Goal: Task Accomplishment & Management: Manage account settings

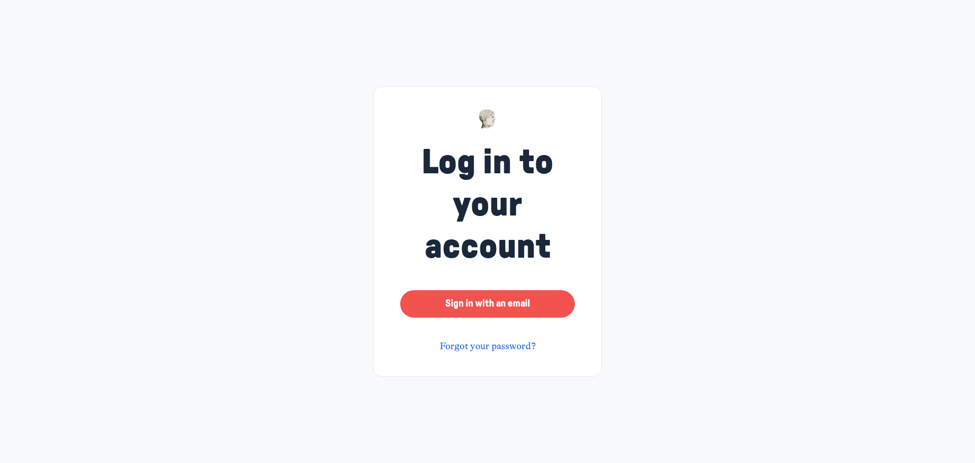
click at [489, 302] on button "Sign in with an email" at bounding box center [487, 303] width 175 height 27
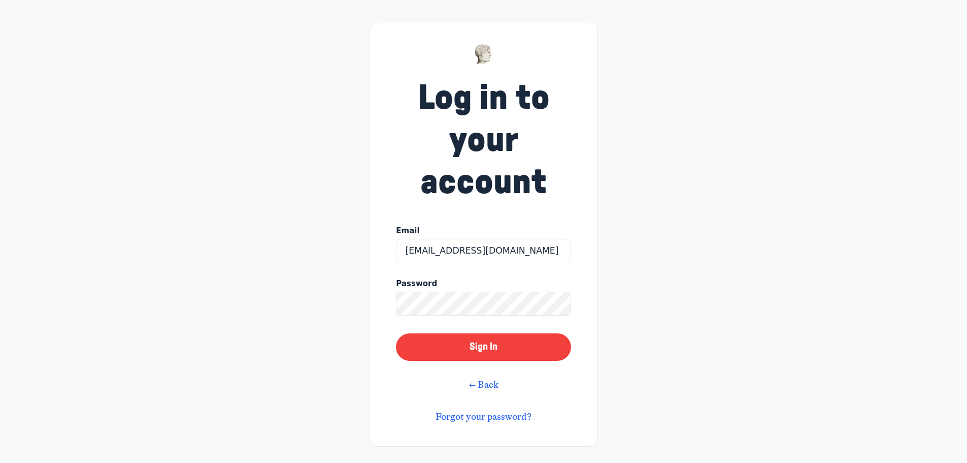
type input "[EMAIL_ADDRESS][DOMAIN_NAME]"
click at [507, 416] on link "Forgot your password?" at bounding box center [484, 416] width 96 height 11
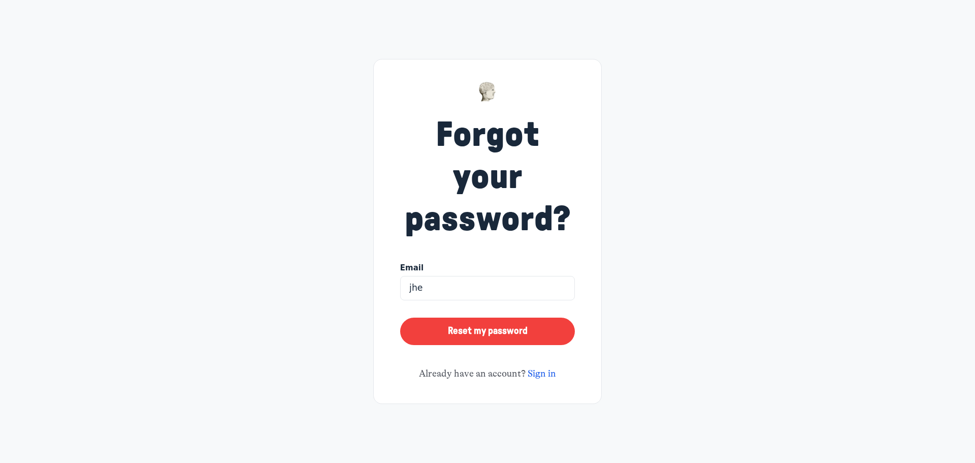
type input "[EMAIL_ADDRESS][DOMAIN_NAME]"
click at [477, 333] on button "Reset my password" at bounding box center [487, 330] width 175 height 27
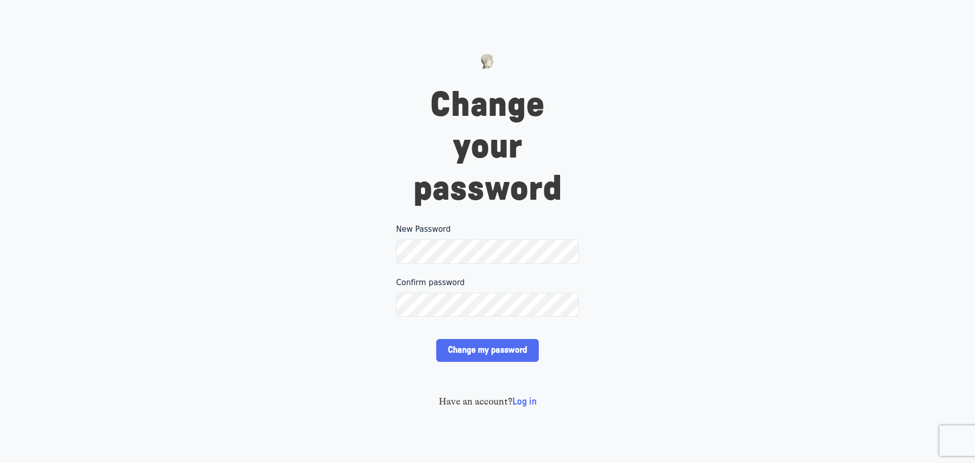
click at [273, 241] on div "Change your password New Password Please make sure your password includes at le…" at bounding box center [487, 231] width 975 height 463
click at [472, 348] on input "Change my password" at bounding box center [487, 350] width 102 height 23
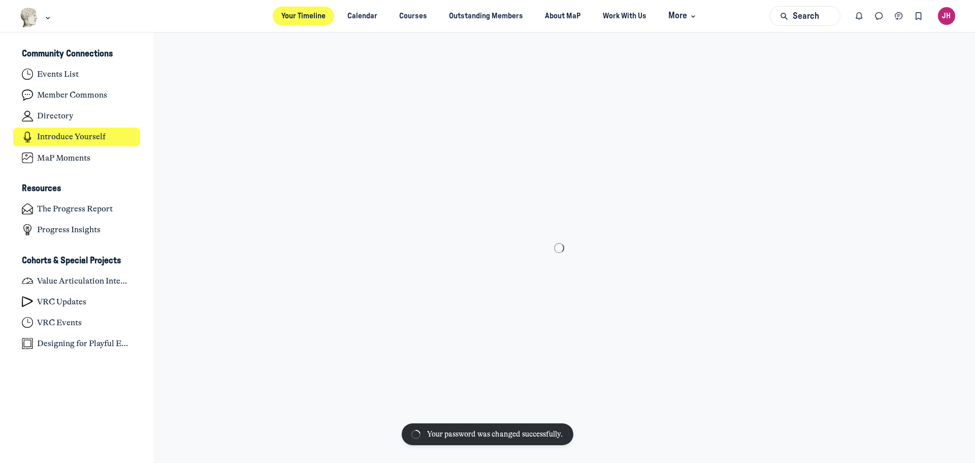
scroll to position [3221, 1996]
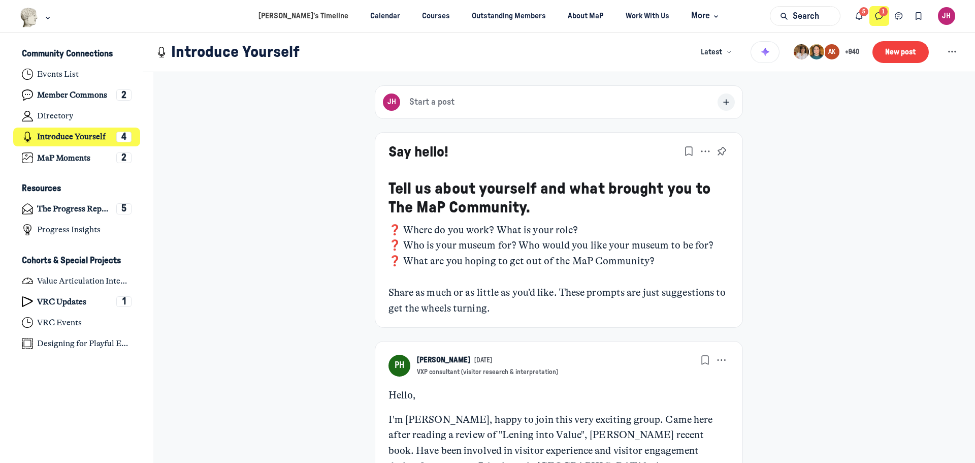
click at [873, 16] on button "Direct messages" at bounding box center [879, 16] width 20 height 20
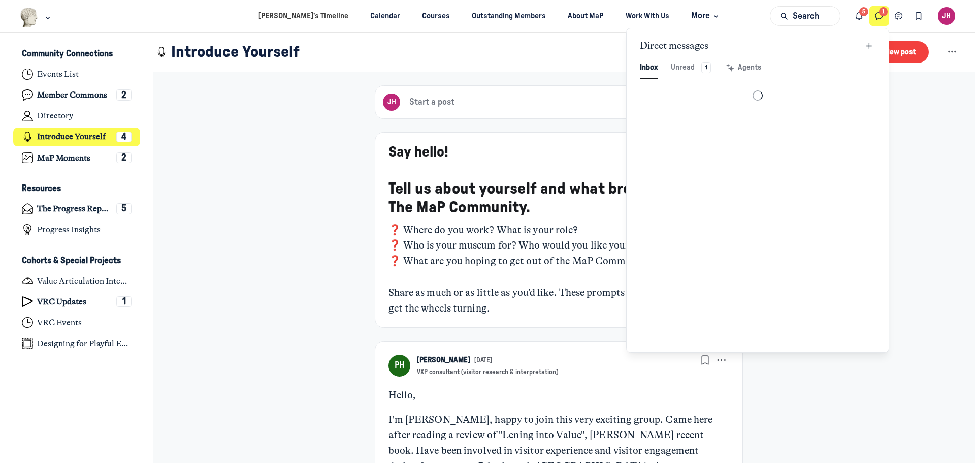
scroll to position [1382, 2366]
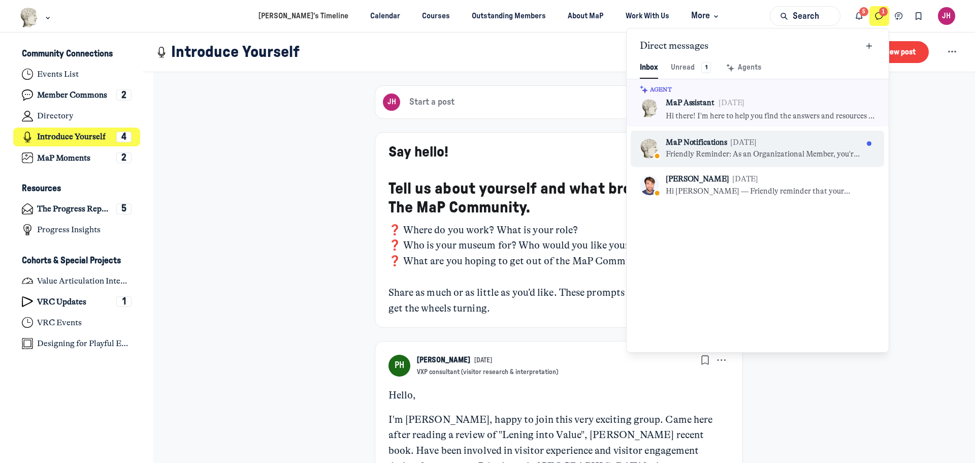
click at [748, 146] on div "MaP Notifications Jul 15" at bounding box center [764, 142] width 197 height 11
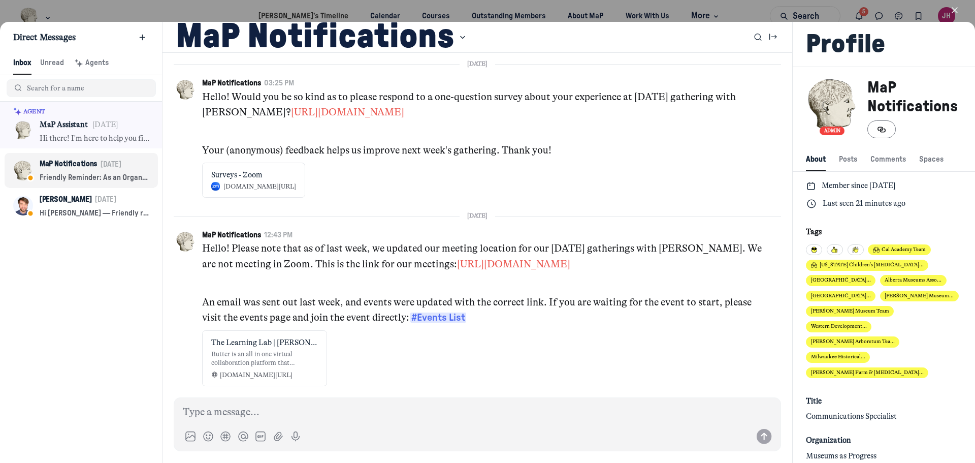
click at [952, 6] on icon "button" at bounding box center [955, 10] width 10 height 10
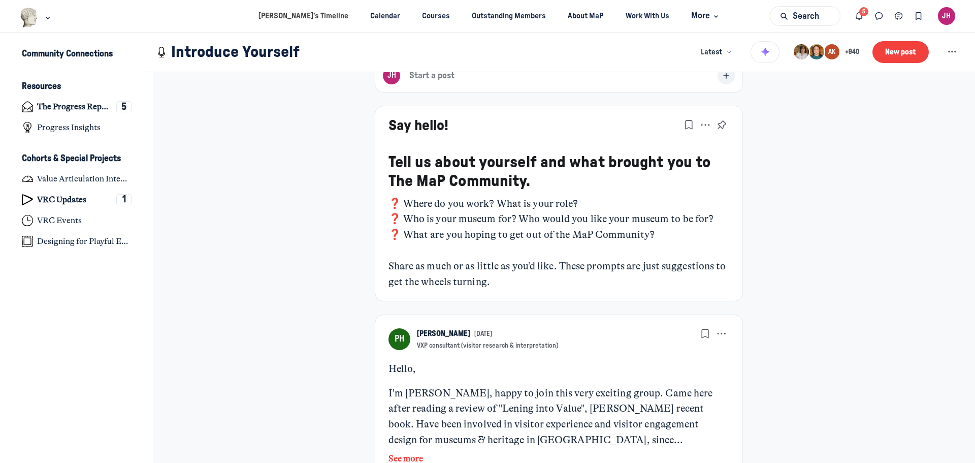
scroll to position [51, 0]
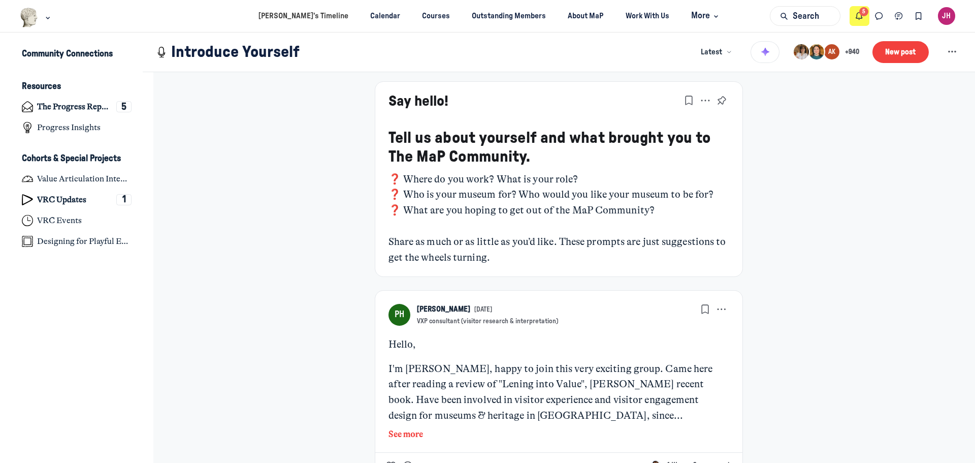
click at [861, 17] on icon "Notifications" at bounding box center [859, 16] width 10 height 11
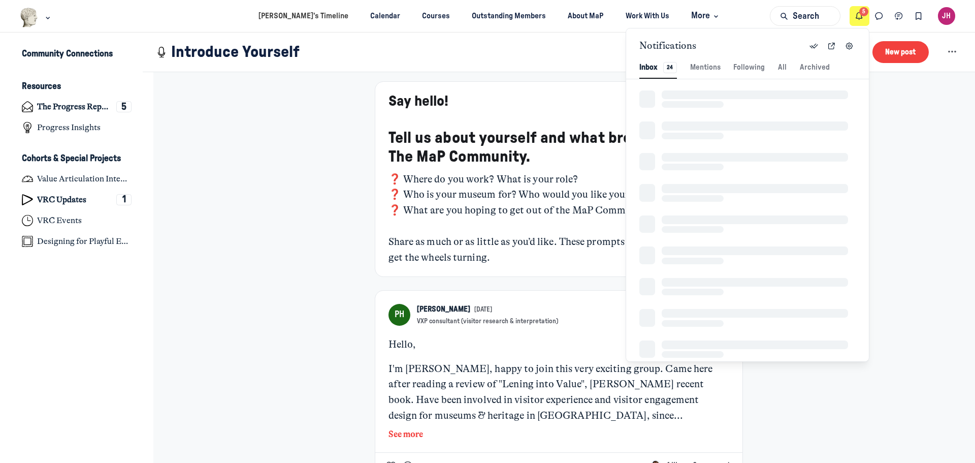
scroll to position [1382, 2154]
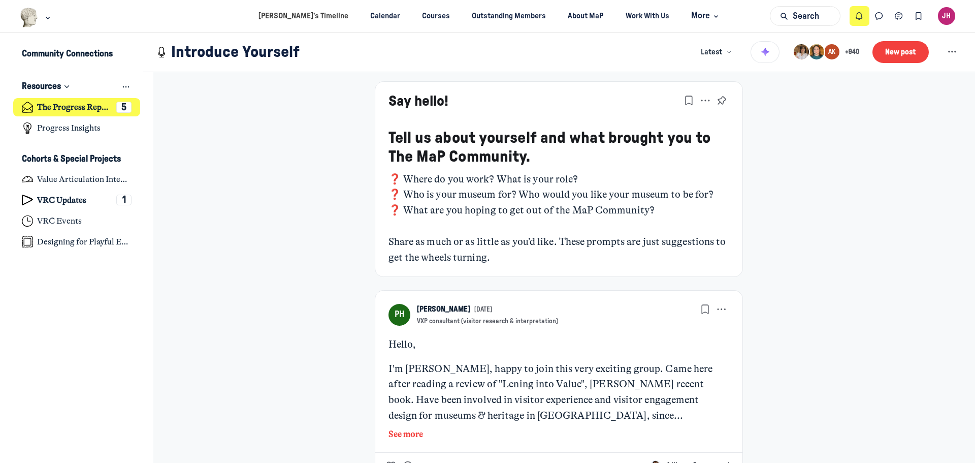
click at [58, 105] on h4 "The Progress Report" at bounding box center [74, 107] width 75 height 10
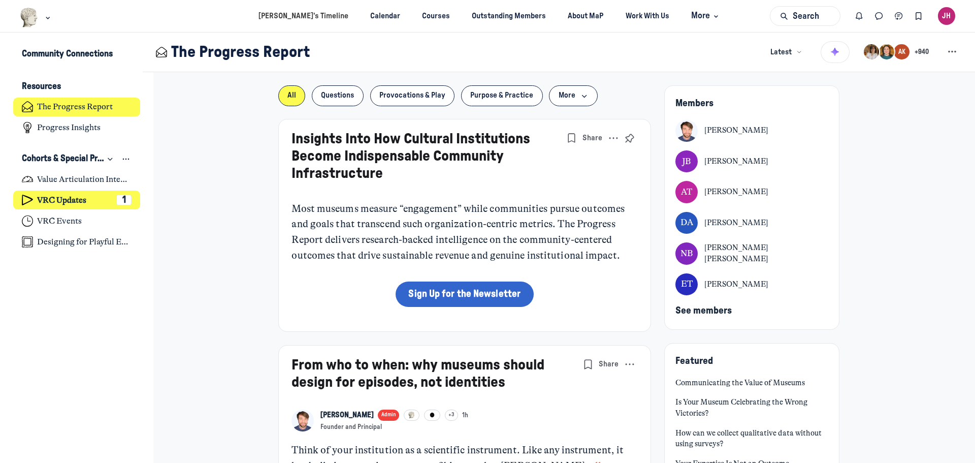
click at [69, 199] on h4 "VRC Updates" at bounding box center [61, 200] width 49 height 10
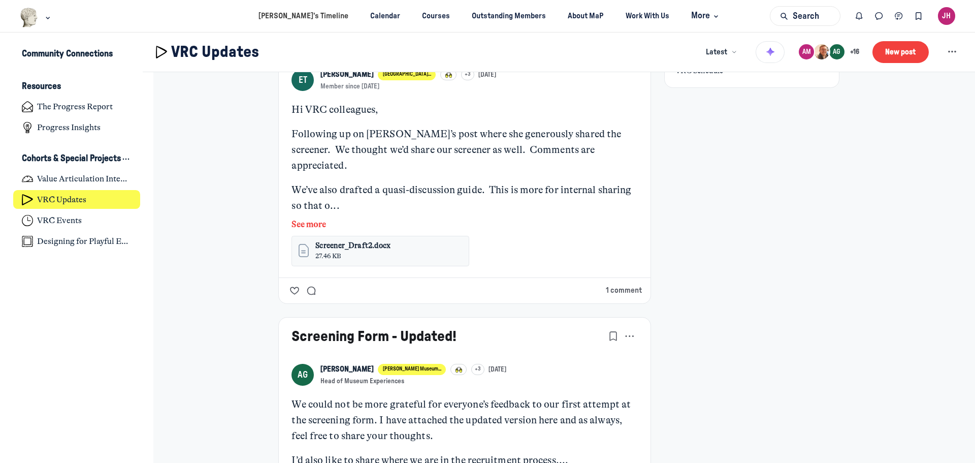
scroll to position [355, 0]
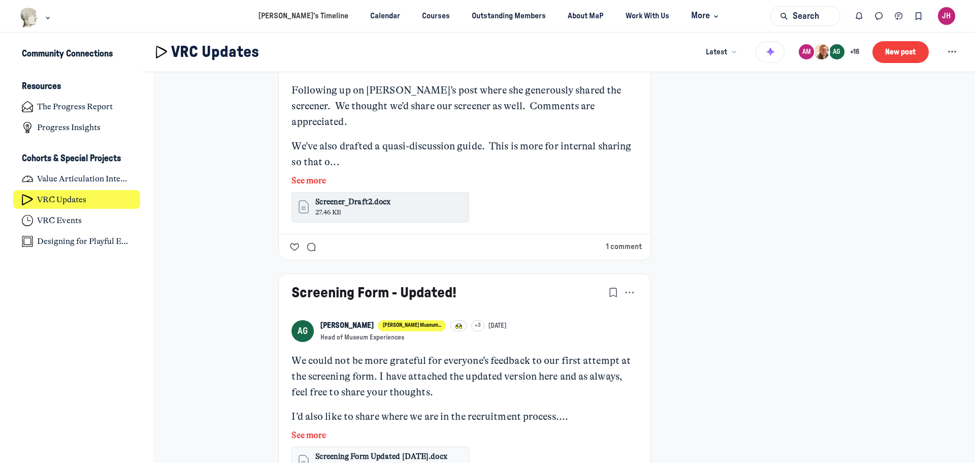
click at [366, 197] on span "Screener_Draft2.docx" at bounding box center [352, 202] width 75 height 11
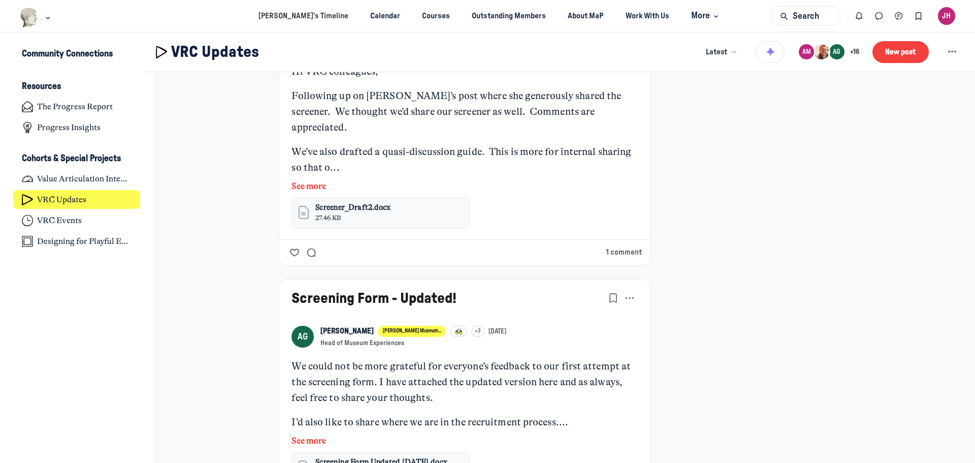
scroll to position [457, 0]
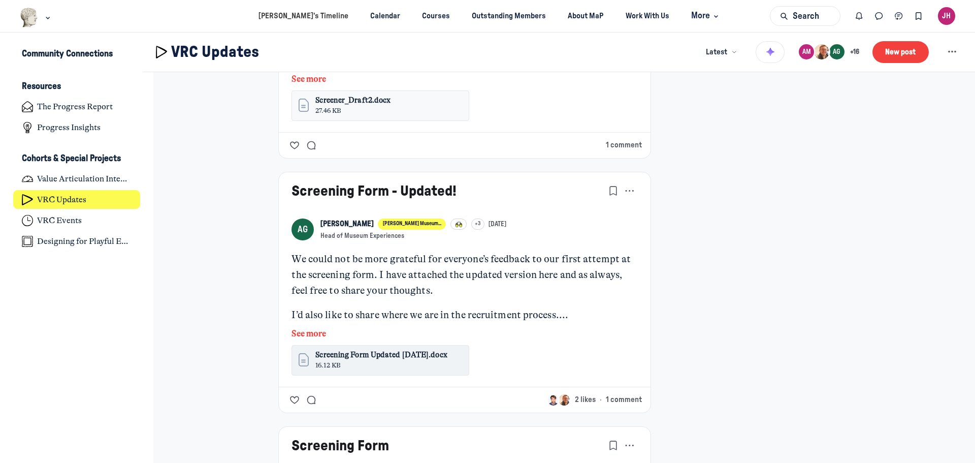
click at [350, 349] on span "Screening Form Updated 6.12.25.docx" at bounding box center [381, 354] width 132 height 11
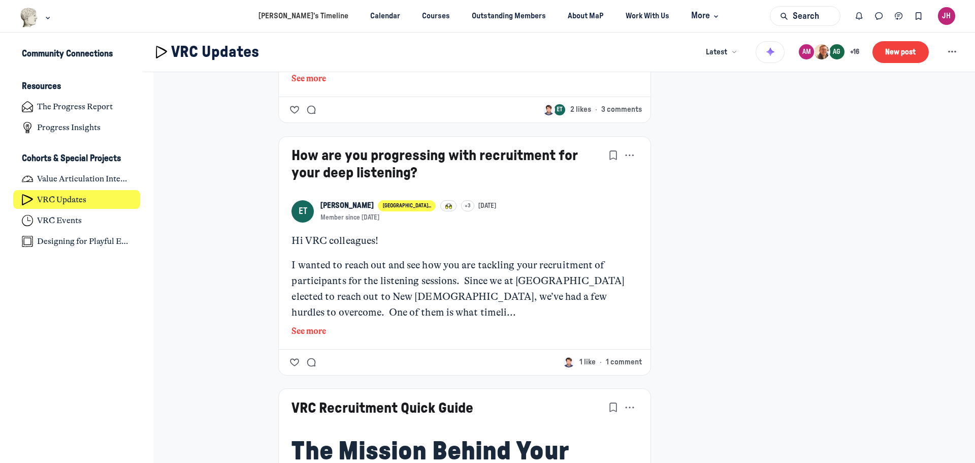
scroll to position [1168, 0]
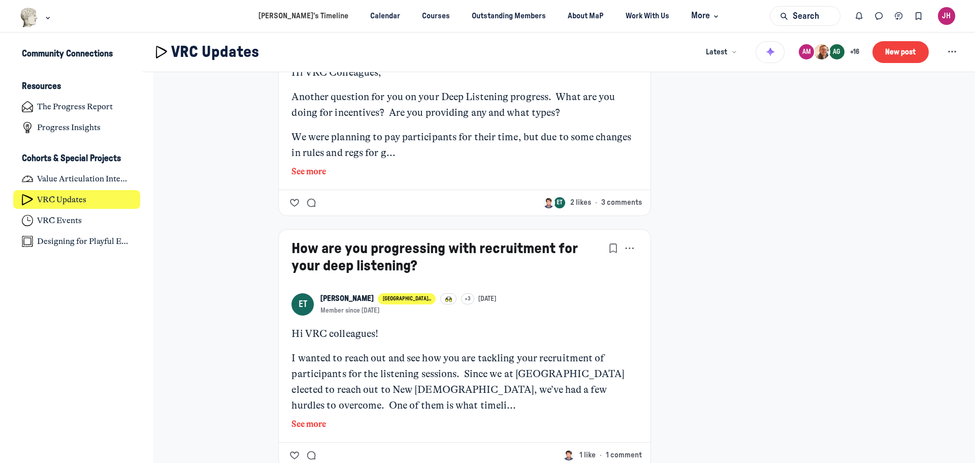
click at [305, 165] on button "See more" at bounding box center [464, 171] width 346 height 13
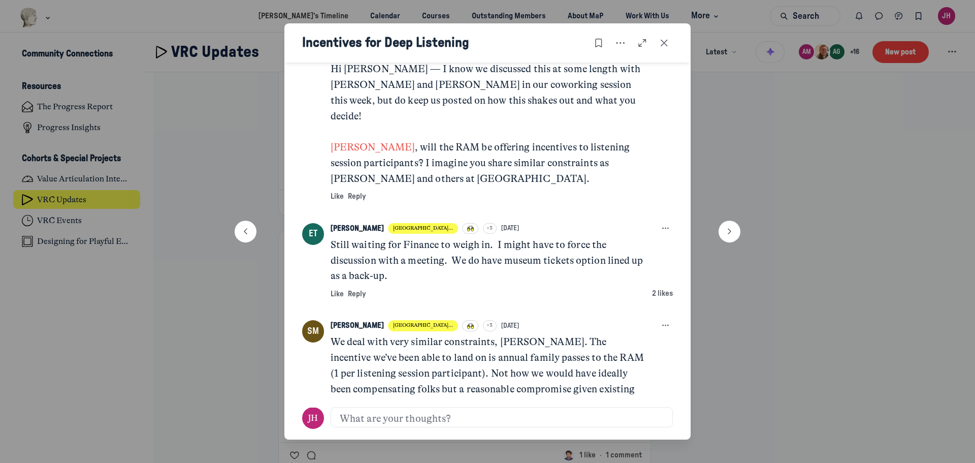
scroll to position [346, 0]
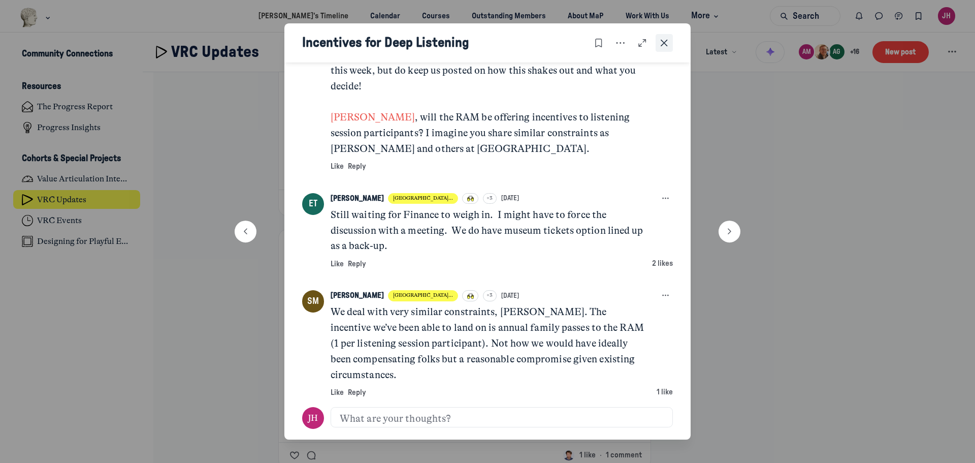
click at [666, 43] on icon "Close post" at bounding box center [664, 43] width 10 height 11
